Goal: Navigation & Orientation: Find specific page/section

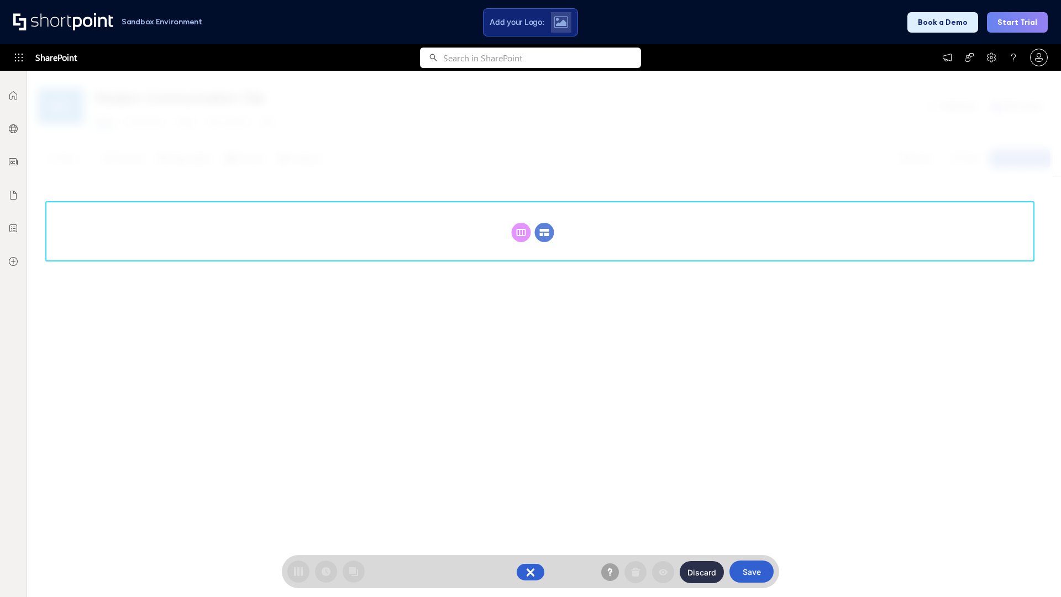
scroll to position [152, 0]
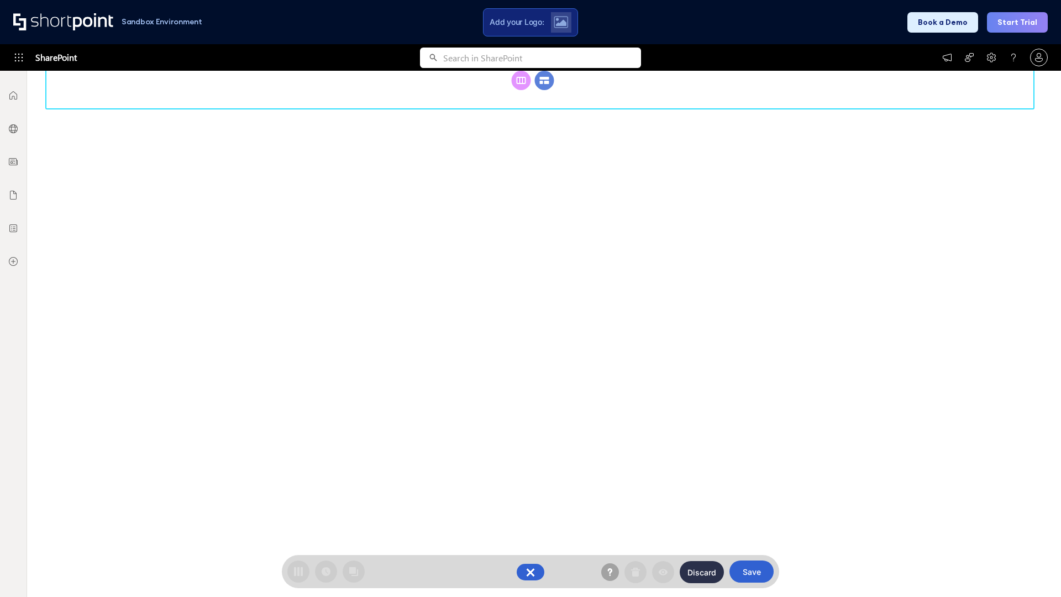
click at [544, 90] on circle at bounding box center [544, 80] width 19 height 19
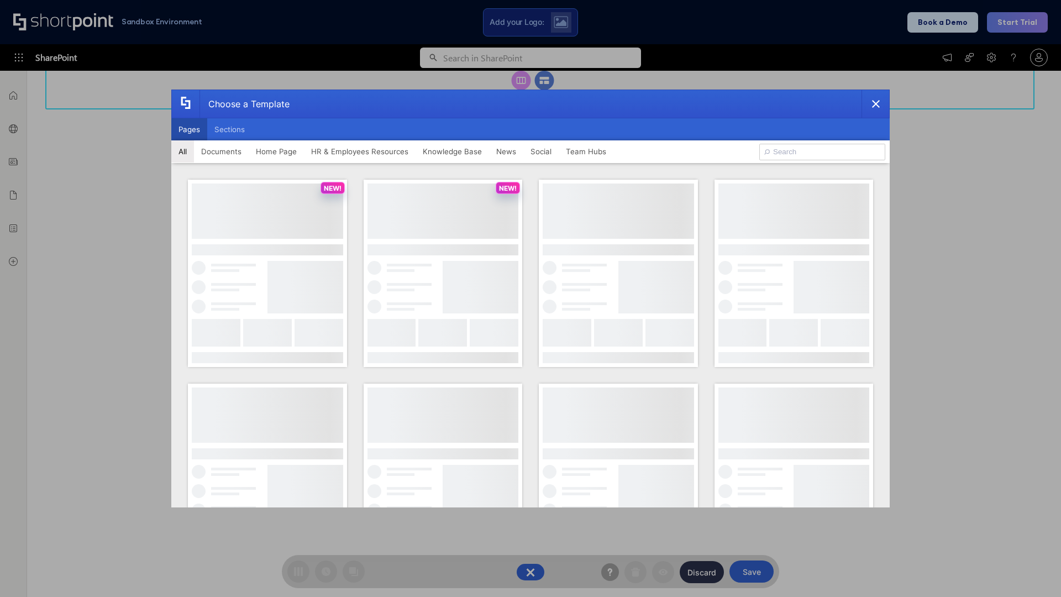
scroll to position [0, 0]
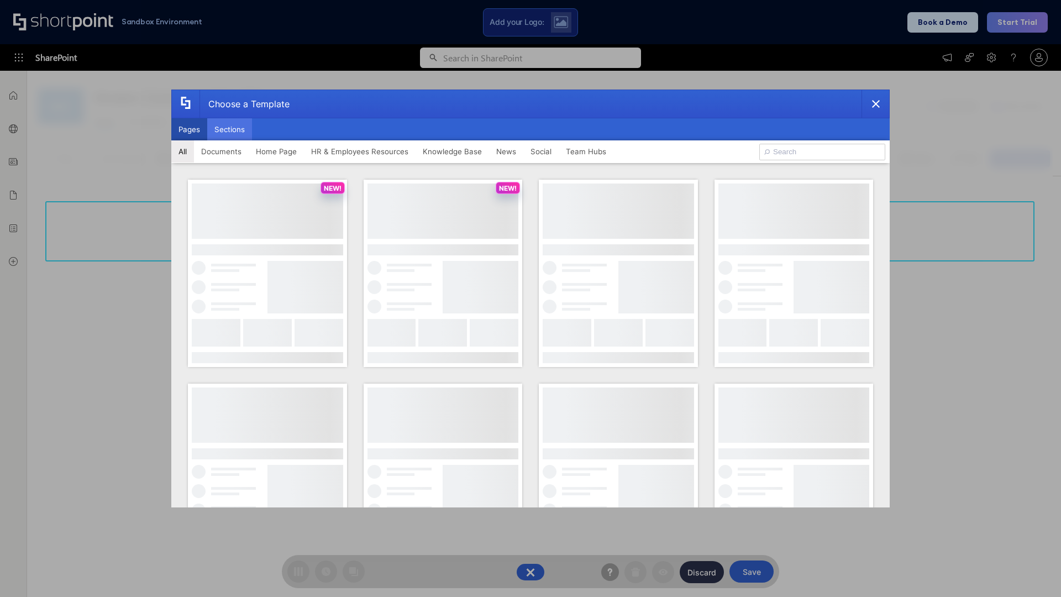
click at [229, 129] on button "Sections" at bounding box center [229, 129] width 45 height 22
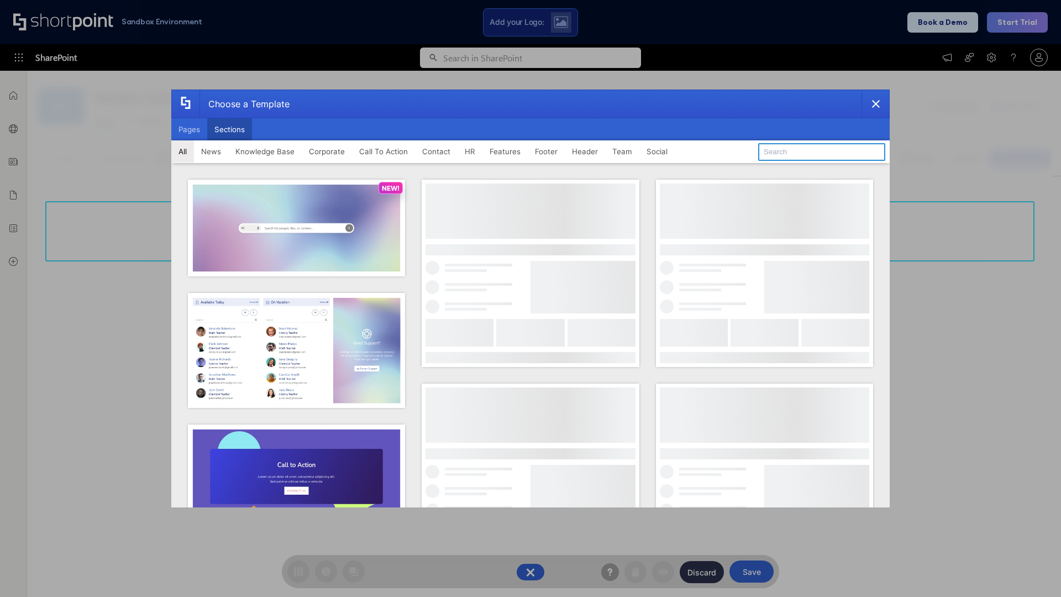
type input "Articles 2"
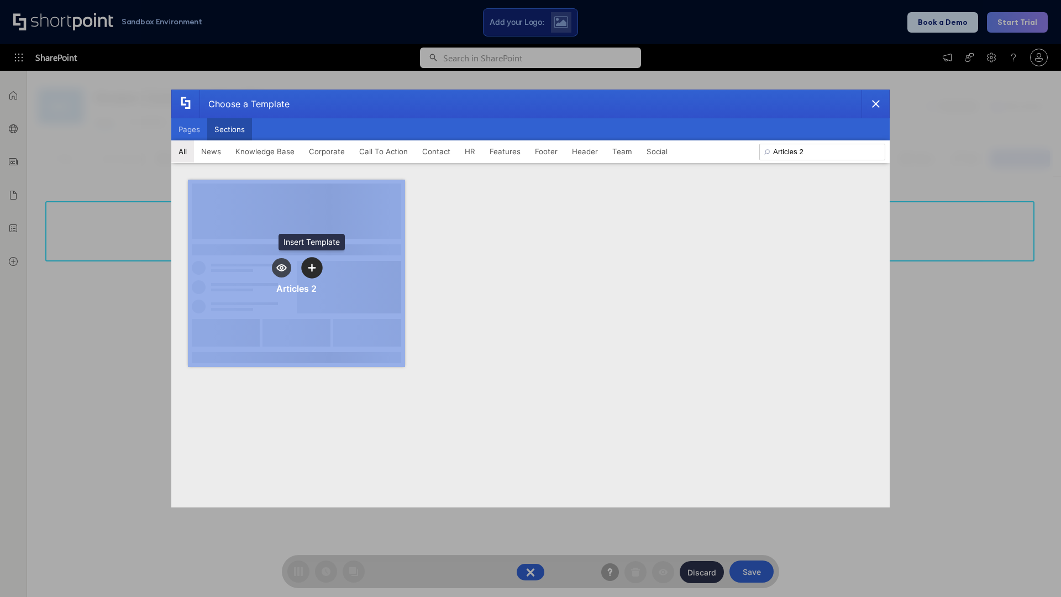
click at [312, 267] on icon "template selector" at bounding box center [312, 268] width 8 height 8
